Goal: Check status: Check status

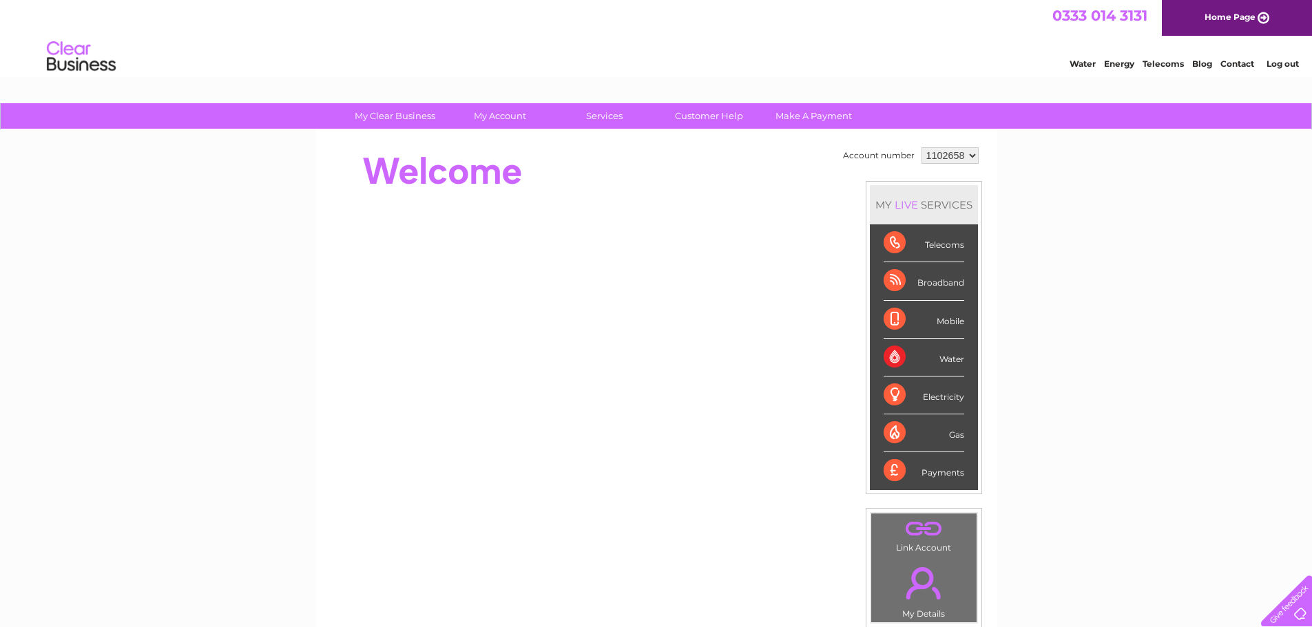
click at [960, 151] on select "1102658 1114494" at bounding box center [949, 155] width 57 height 17
select select "1114494"
click at [921, 147] on select "1102658 1114494" at bounding box center [949, 155] width 57 height 17
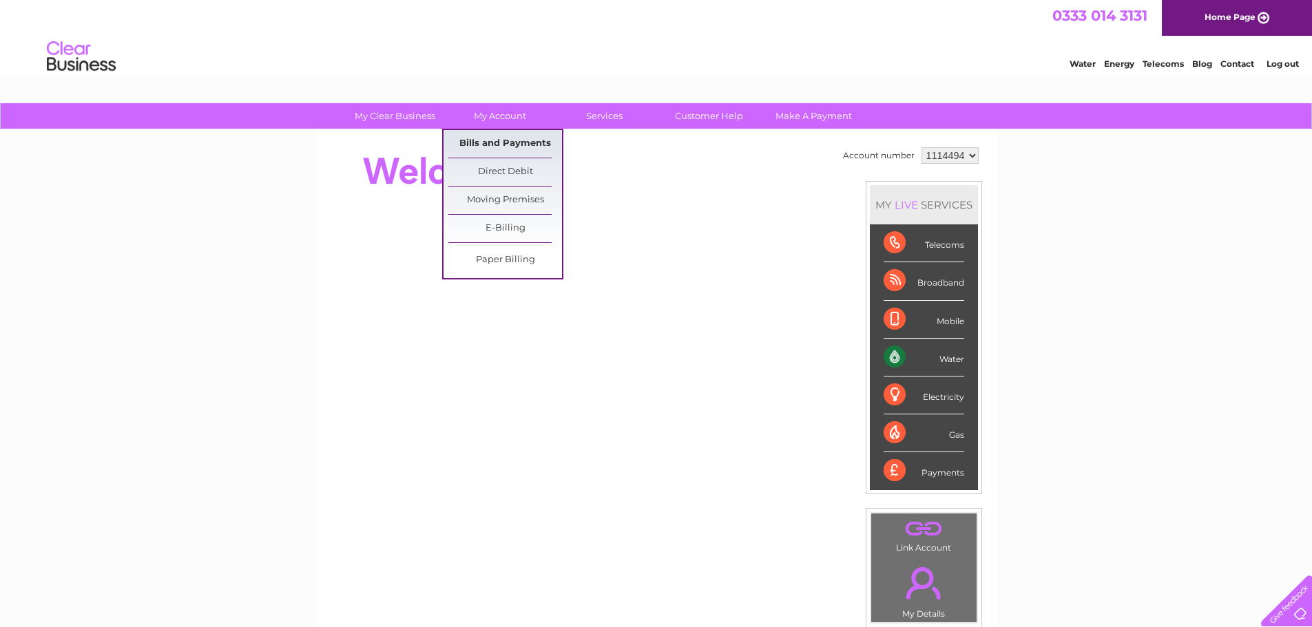
click at [490, 144] on link "Bills and Payments" at bounding box center [505, 144] width 114 height 28
